Goal: Information Seeking & Learning: Find specific page/section

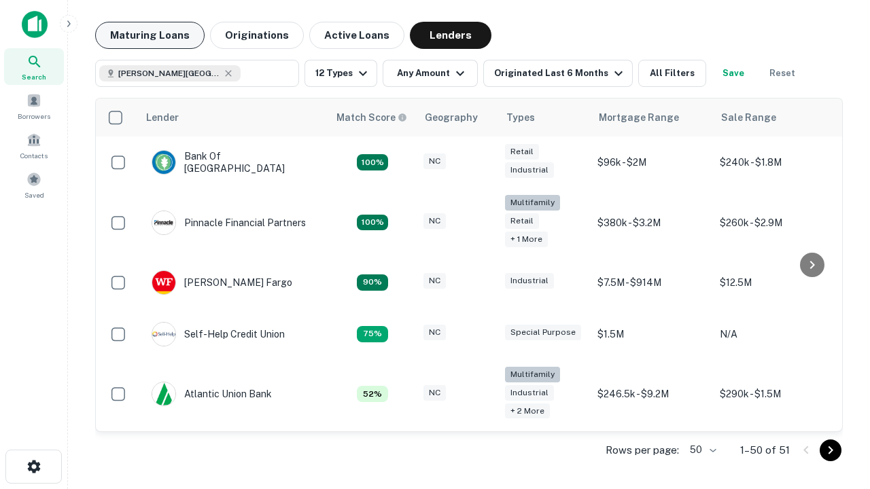
click at [150, 35] on button "Maturing Loans" at bounding box center [149, 35] width 109 height 27
